Goal: Task Accomplishment & Management: Manage account settings

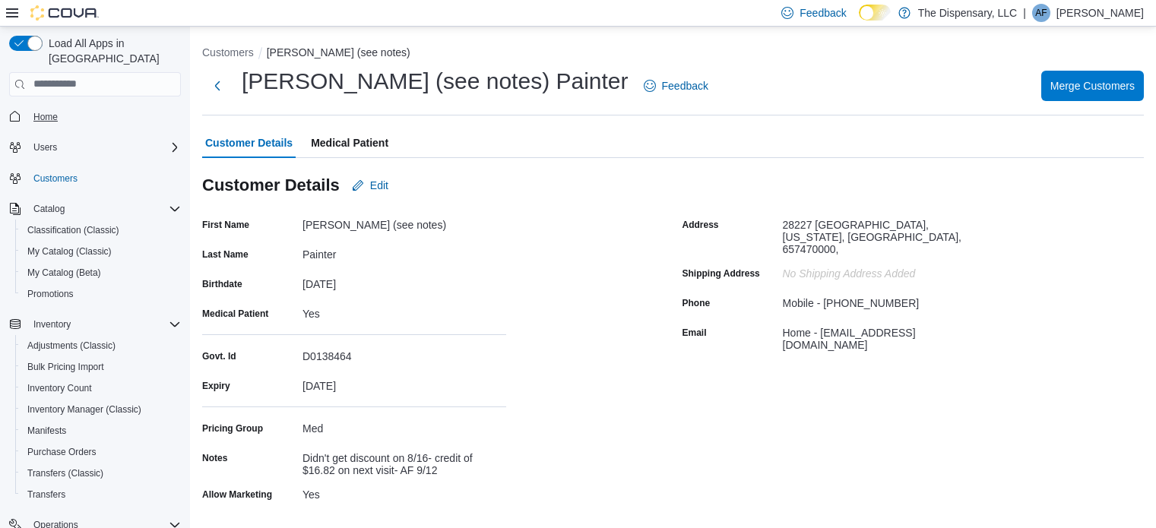
scroll to position [146, 0]
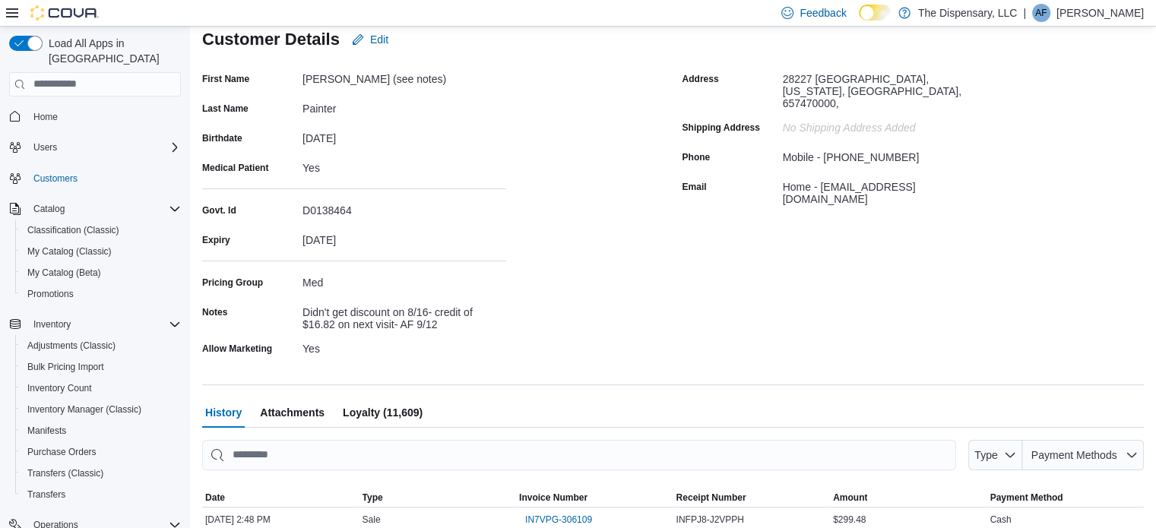
click at [1111, 14] on p "Adele Foltz" at bounding box center [1100, 13] width 87 height 18
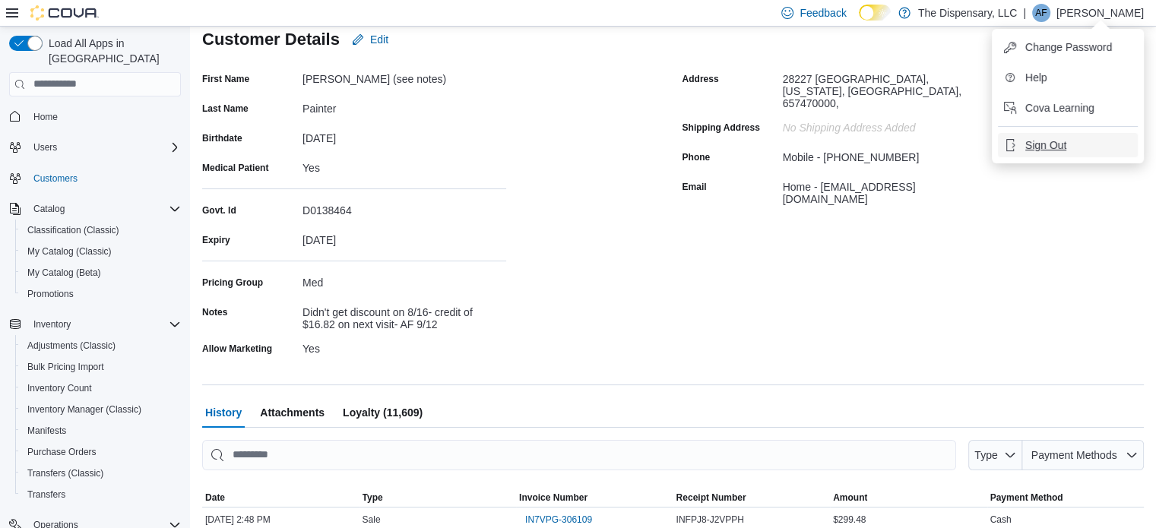
click at [1035, 141] on span "Sign Out" at bounding box center [1045, 145] width 41 height 15
